Goal: Transaction & Acquisition: Download file/media

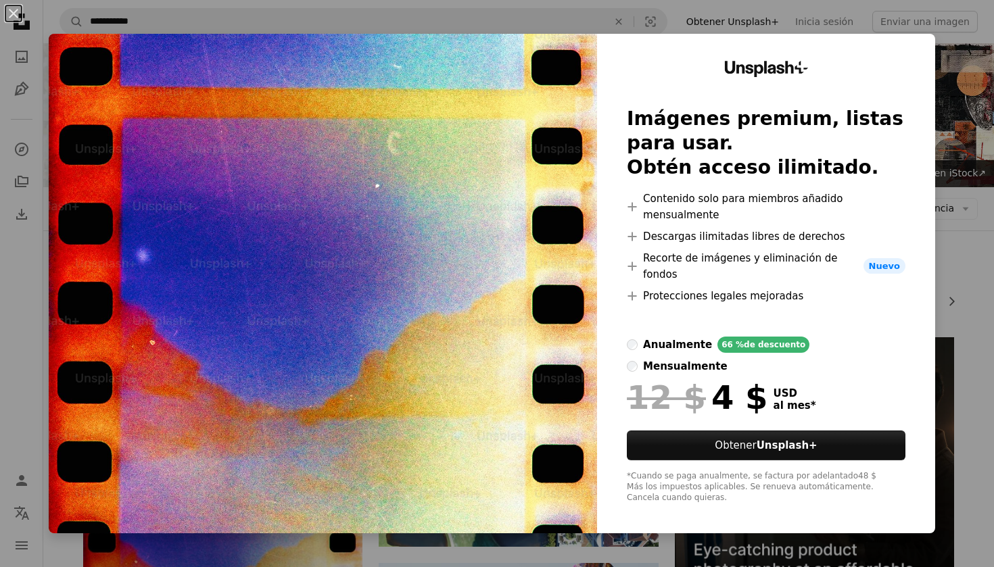
scroll to position [325, 0]
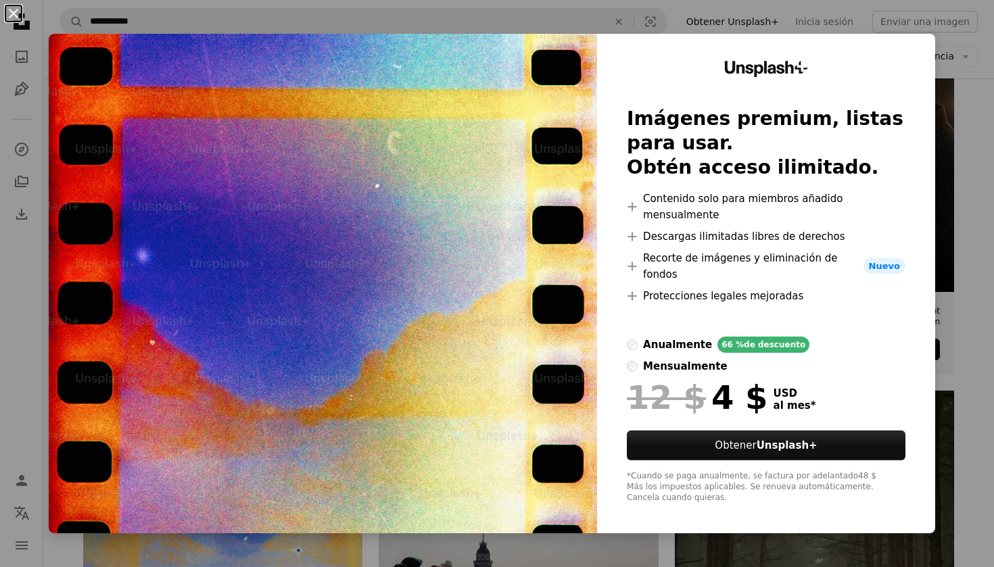
click at [17, 16] on button "An X shape" at bounding box center [13, 13] width 16 height 16
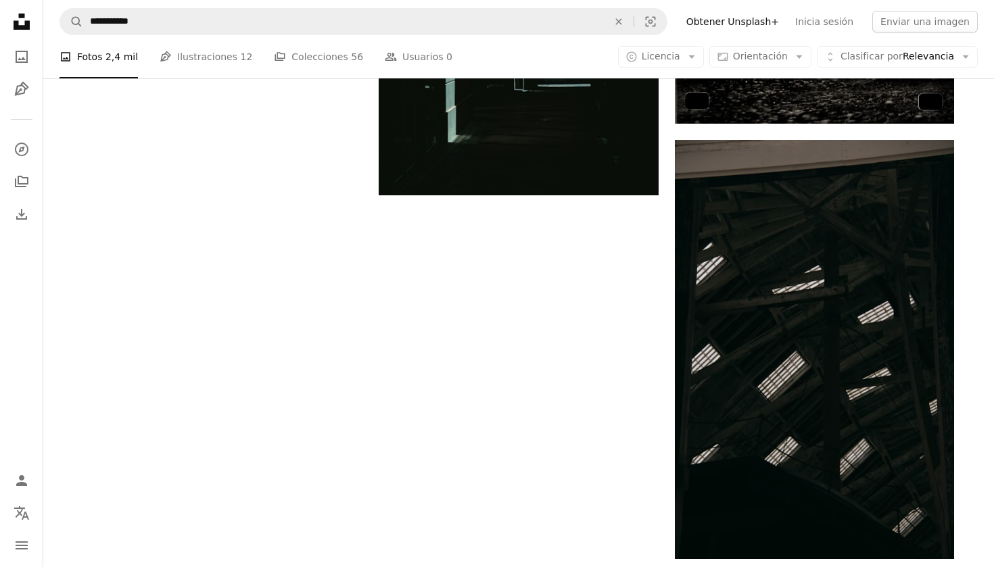
scroll to position [2439, 0]
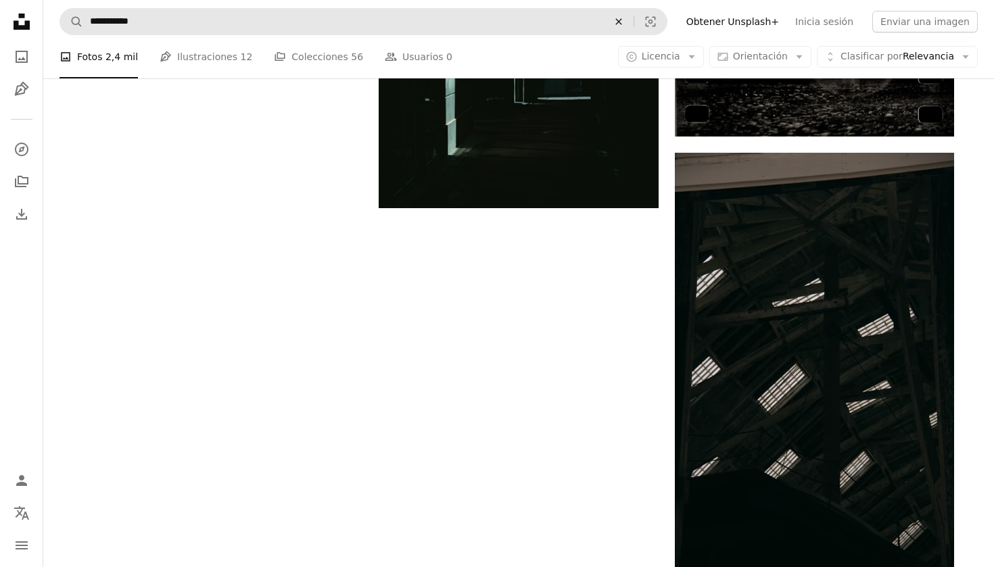
click at [633, 22] on icon "An X shape" at bounding box center [619, 21] width 30 height 11
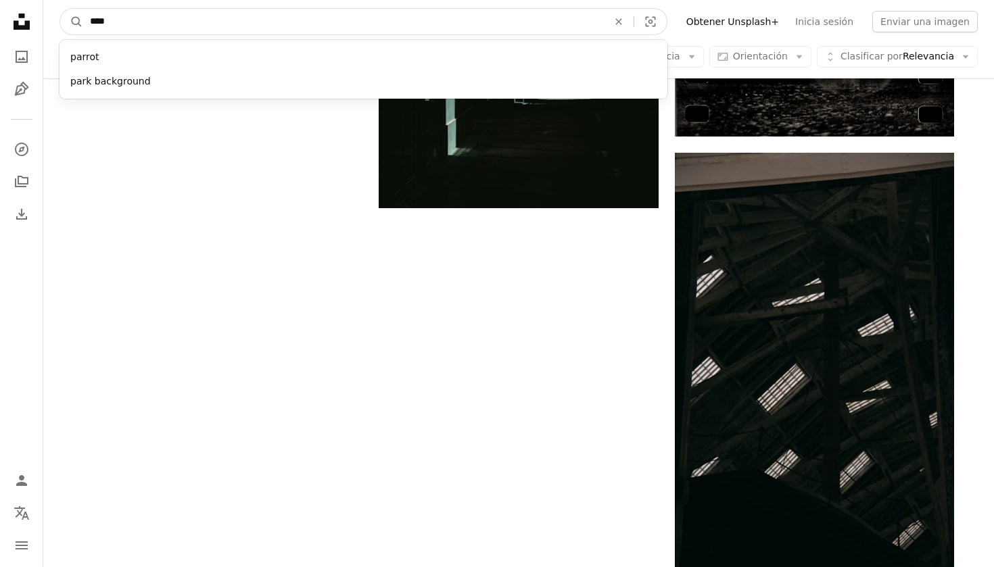
type input "*****"
click at [72, 22] on button "A magnifying glass" at bounding box center [71, 22] width 23 height 26
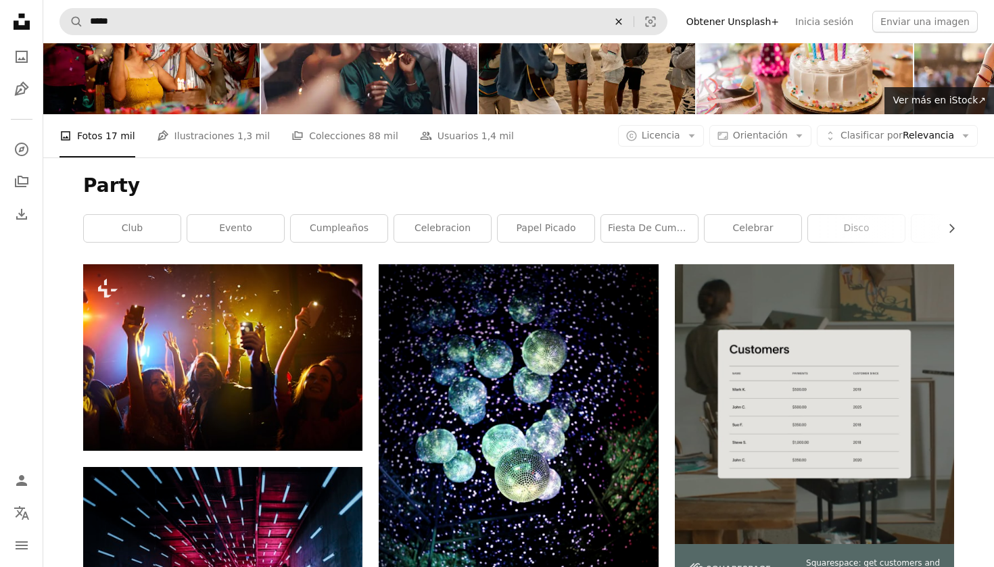
scroll to position [85, 0]
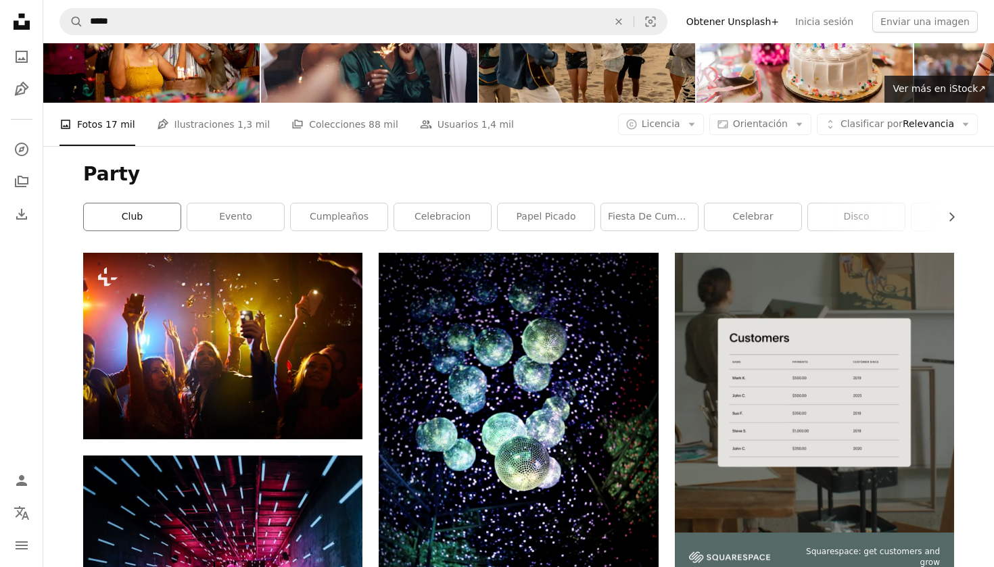
click at [134, 219] on link "club" at bounding box center [132, 216] width 97 height 27
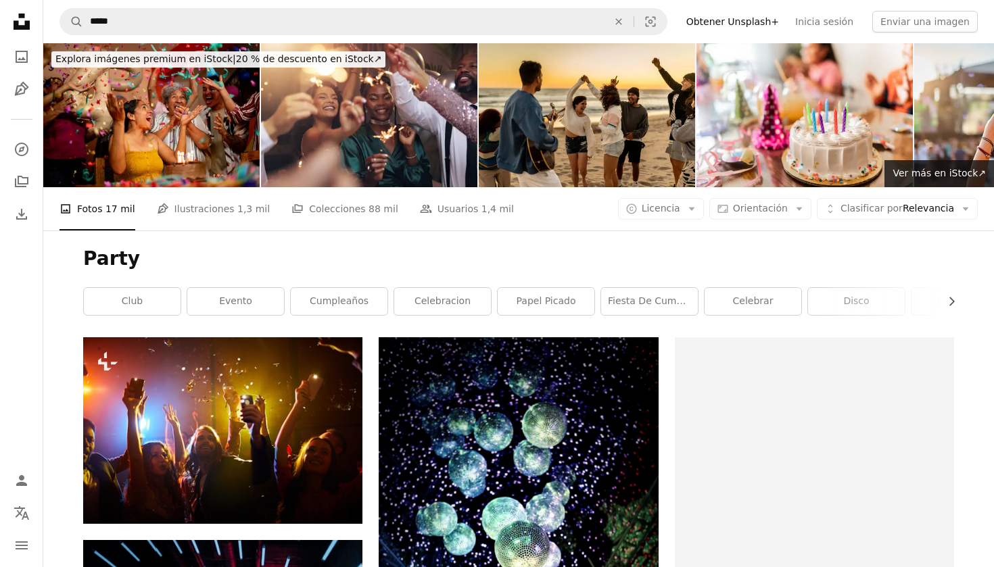
scroll to position [85, 0]
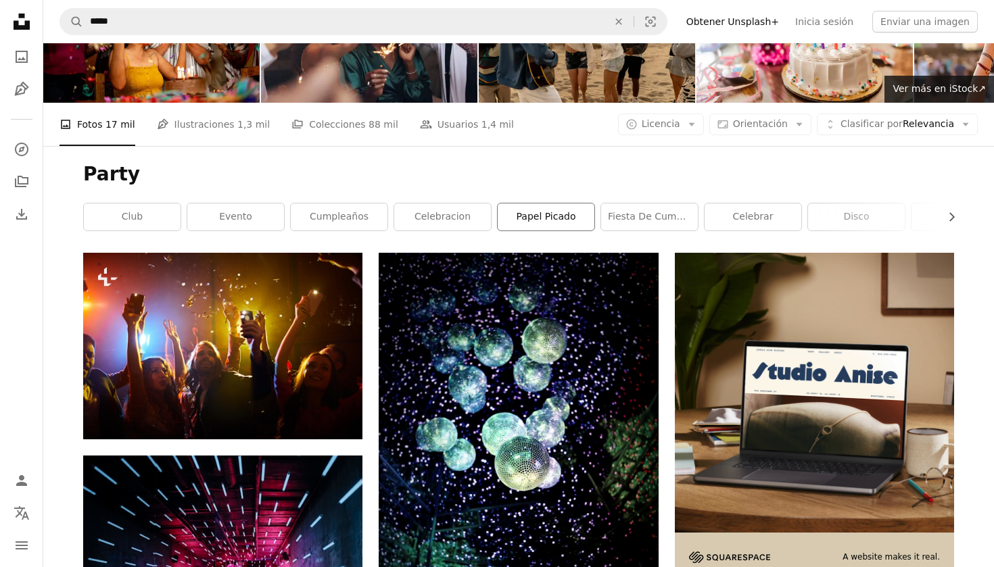
click at [554, 211] on link "papel picado" at bounding box center [546, 216] width 97 height 27
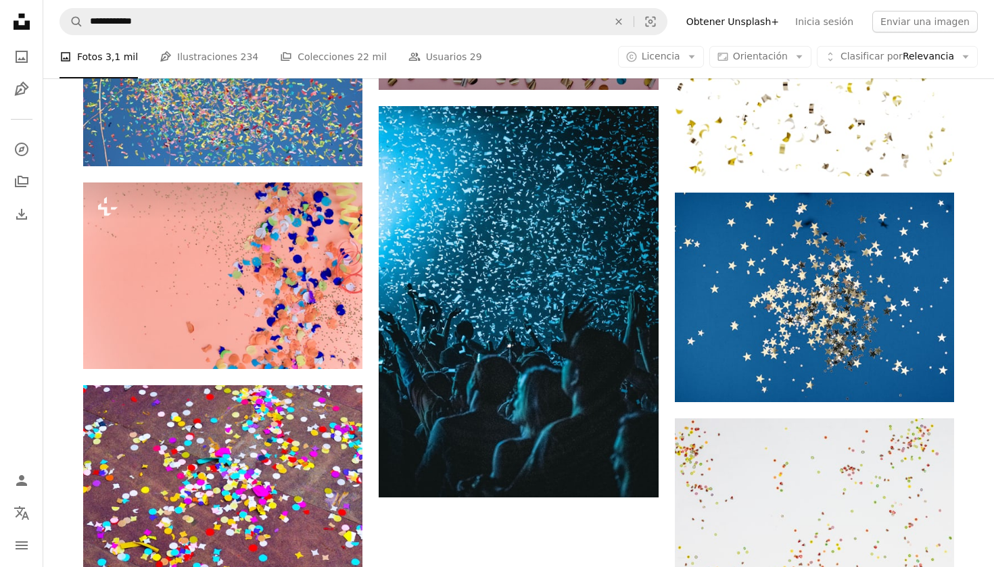
scroll to position [1333, 0]
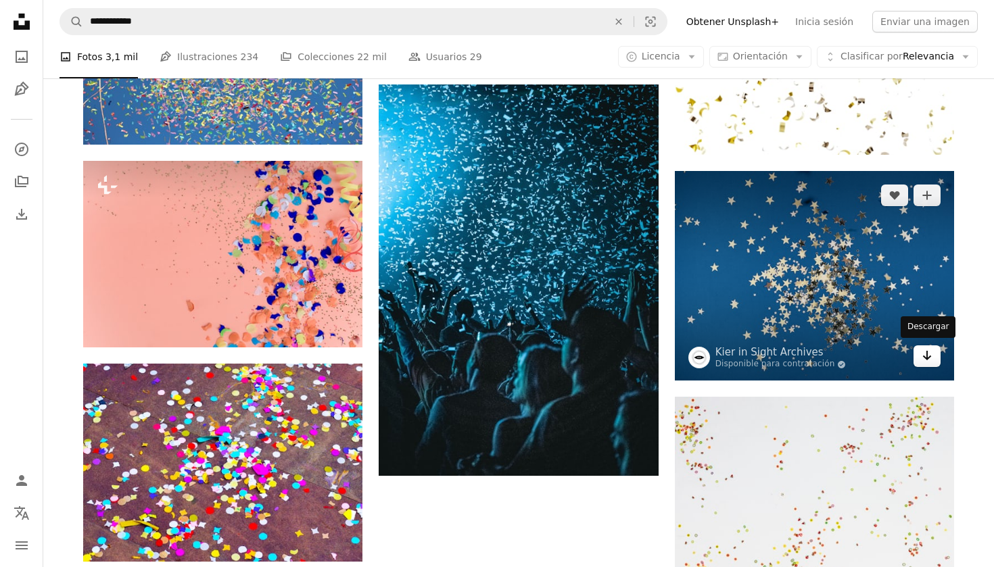
click at [923, 354] on icon "Arrow pointing down" at bounding box center [926, 356] width 11 height 16
